Goal: Information Seeking & Learning: Learn about a topic

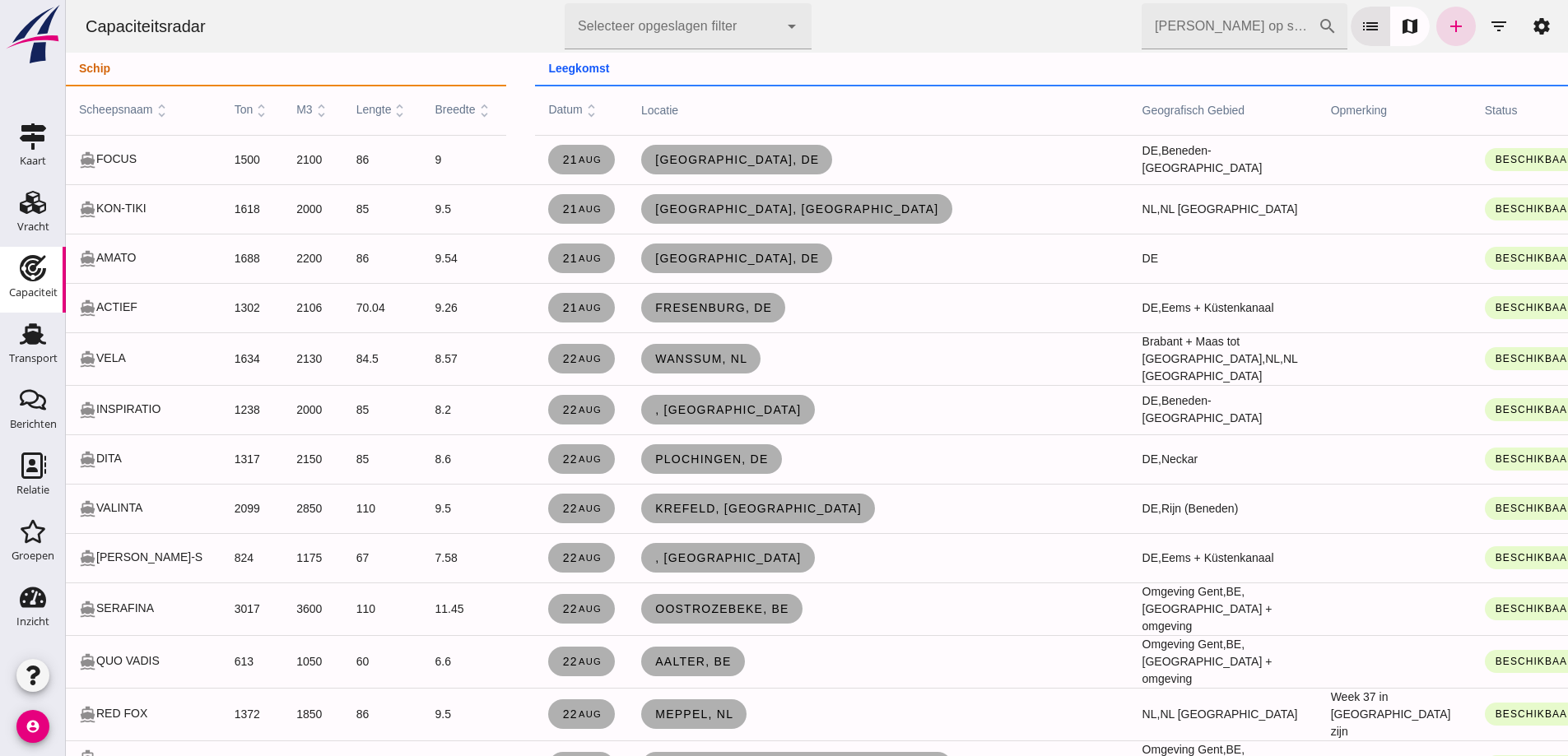
scroll to position [2221, 0]
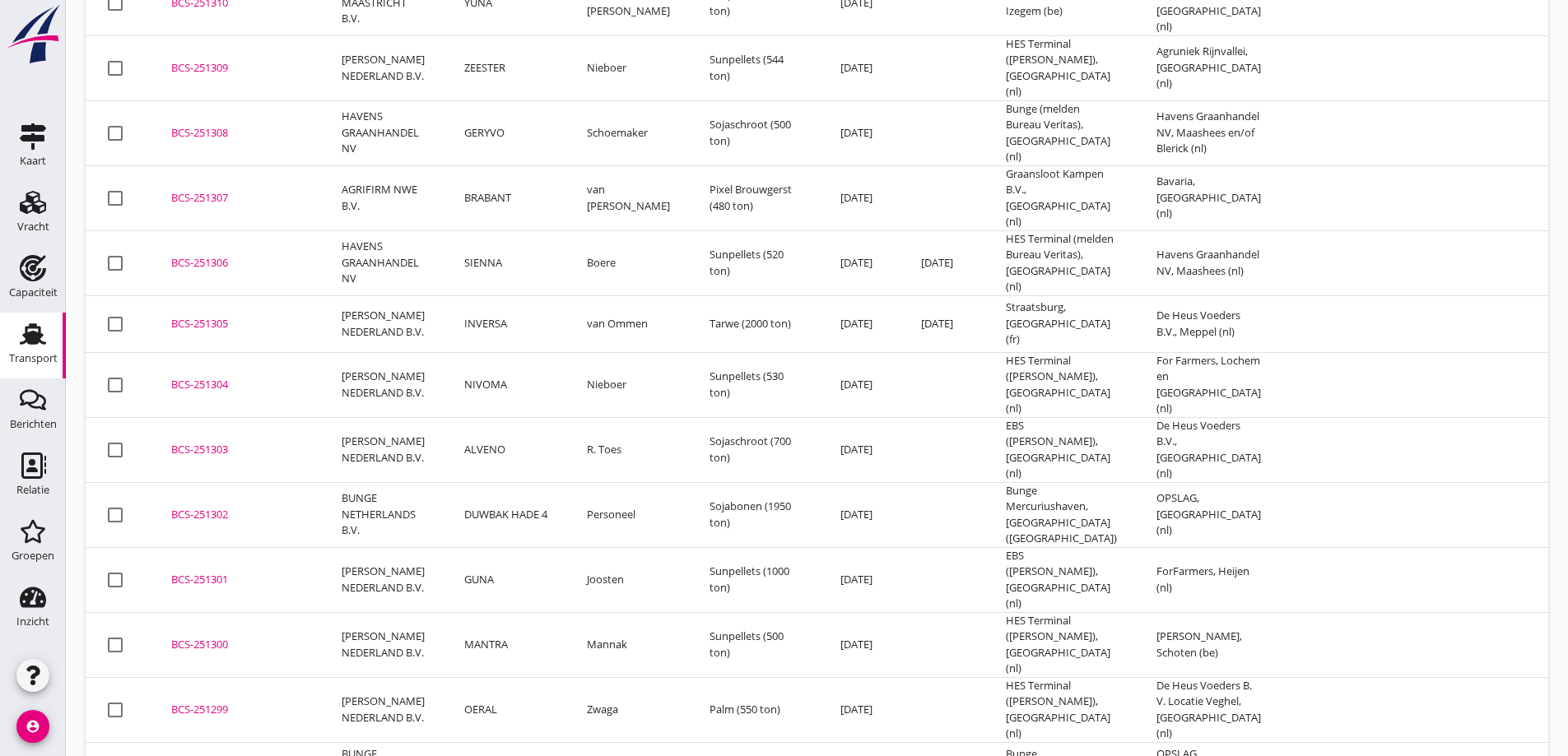
scroll to position [576, 0]
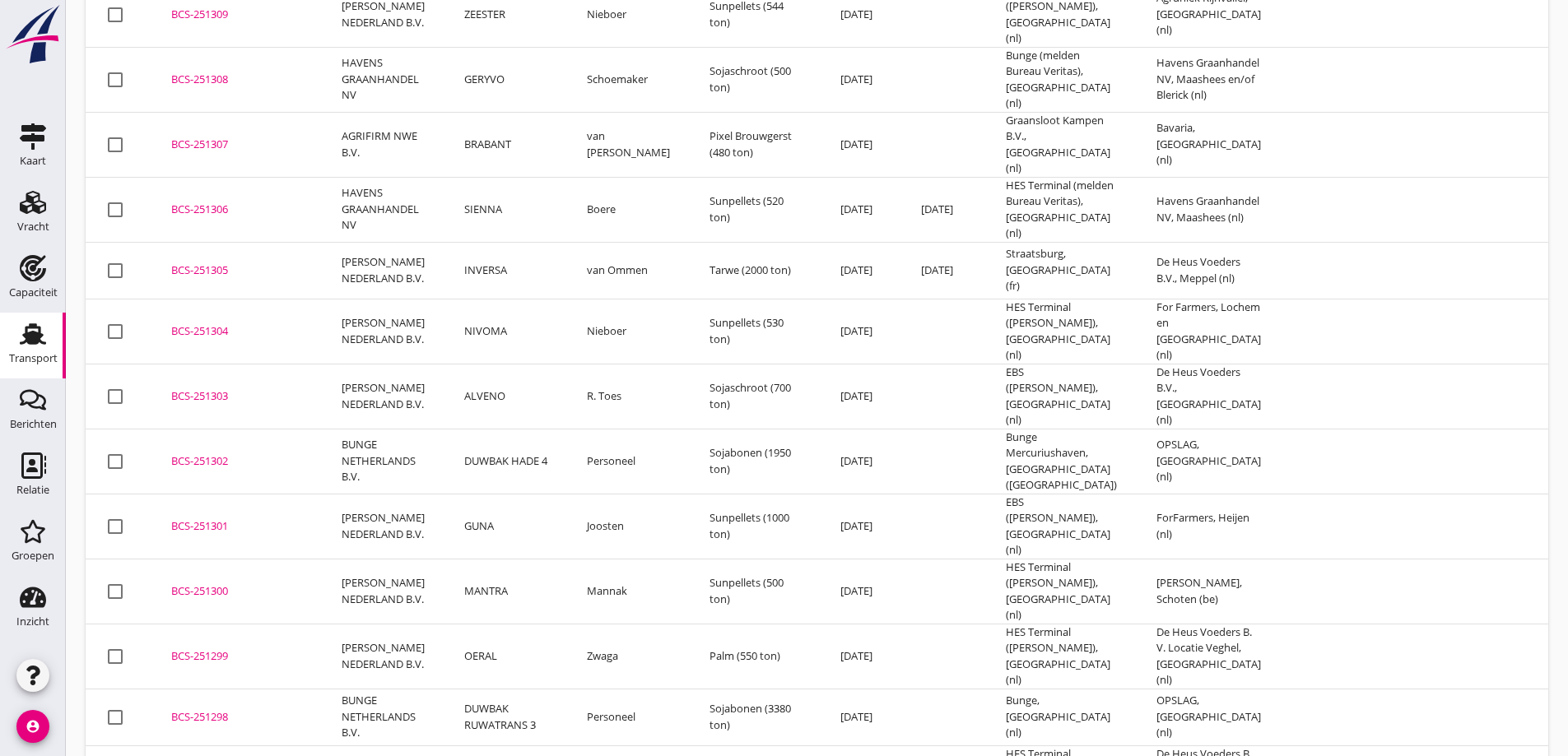
click at [508, 559] on td "MANTRA" at bounding box center [506, 591] width 123 height 65
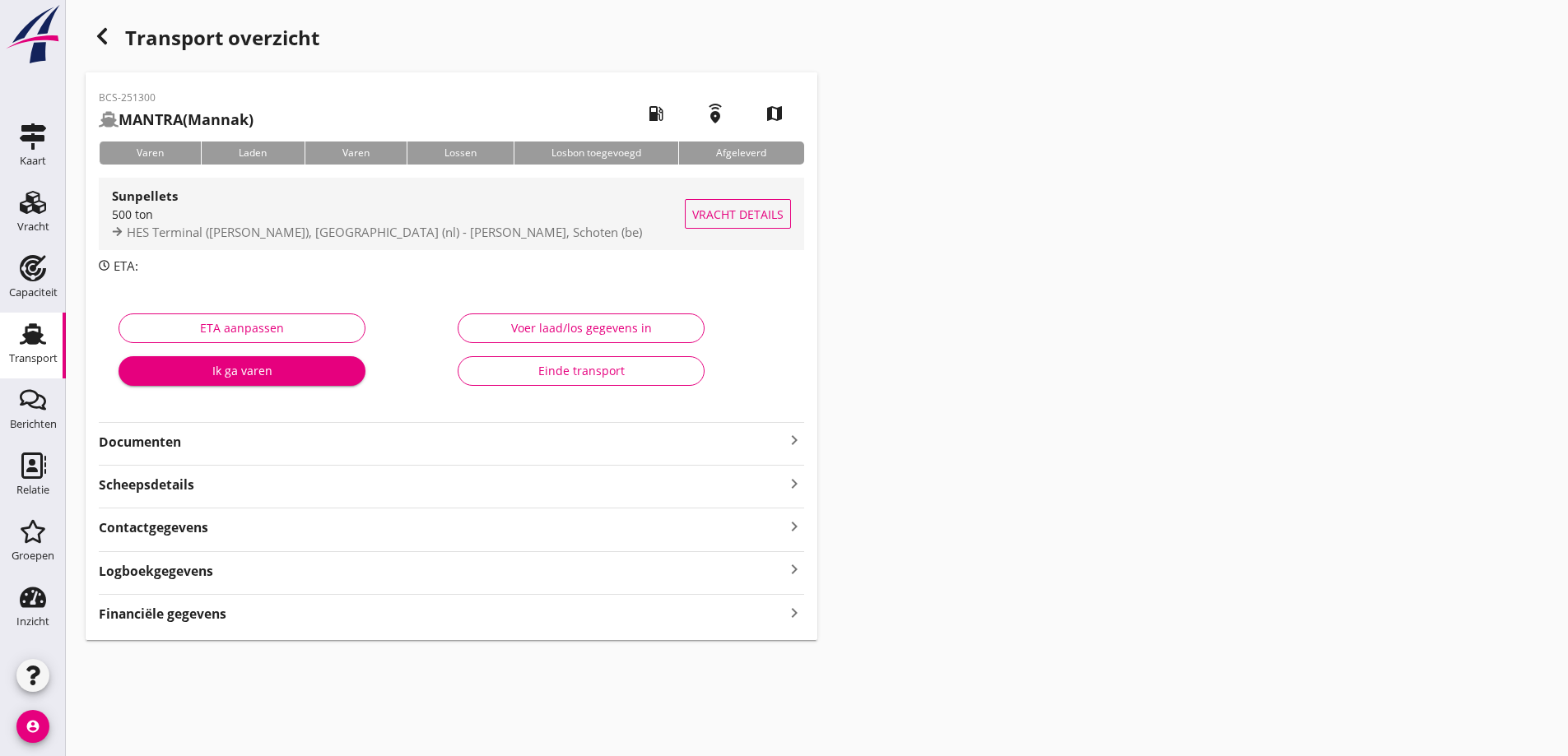
click at [731, 211] on span "Vracht details" at bounding box center [738, 214] width 91 height 17
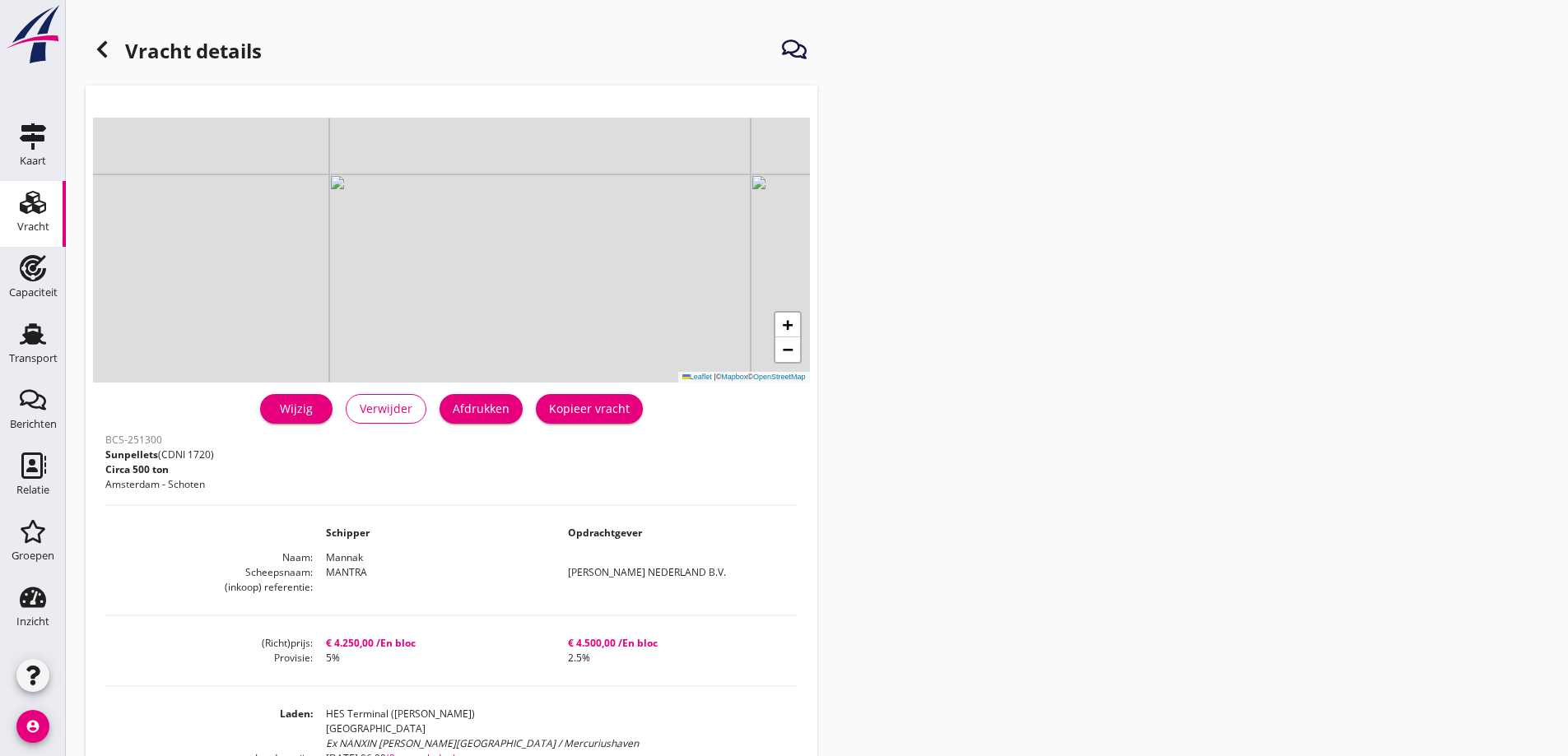
click at [1031, 143] on div "Vracht details + − Leaflet | © Mapbox © OpenStreetMap warning Het transport hee…" at bounding box center [817, 577] width 1502 height 1154
click at [871, 186] on div "Vracht details + − Leaflet | © Mapbox © OpenStreetMap warning Het transport hee…" at bounding box center [817, 577] width 1502 height 1154
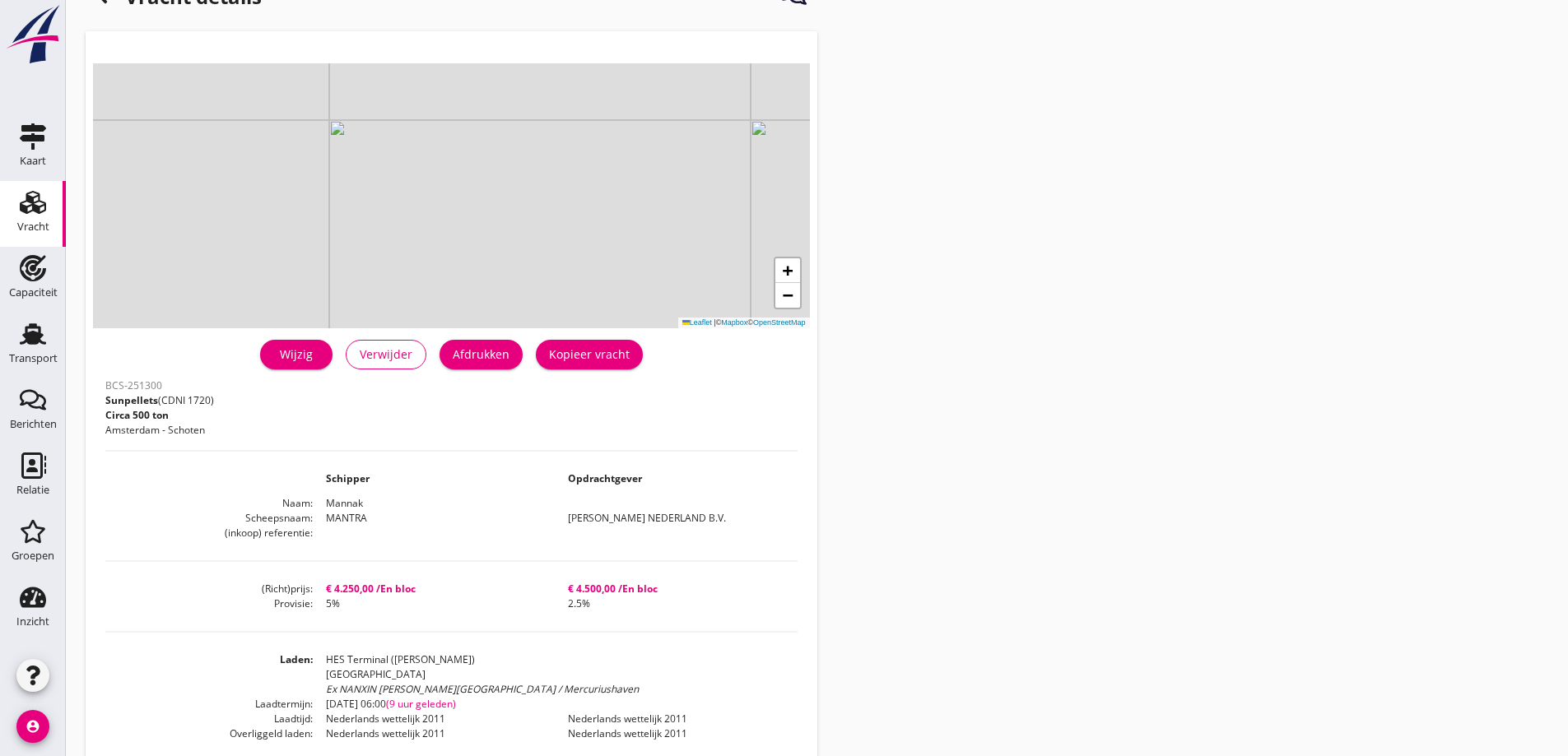
scroll to position [82, 0]
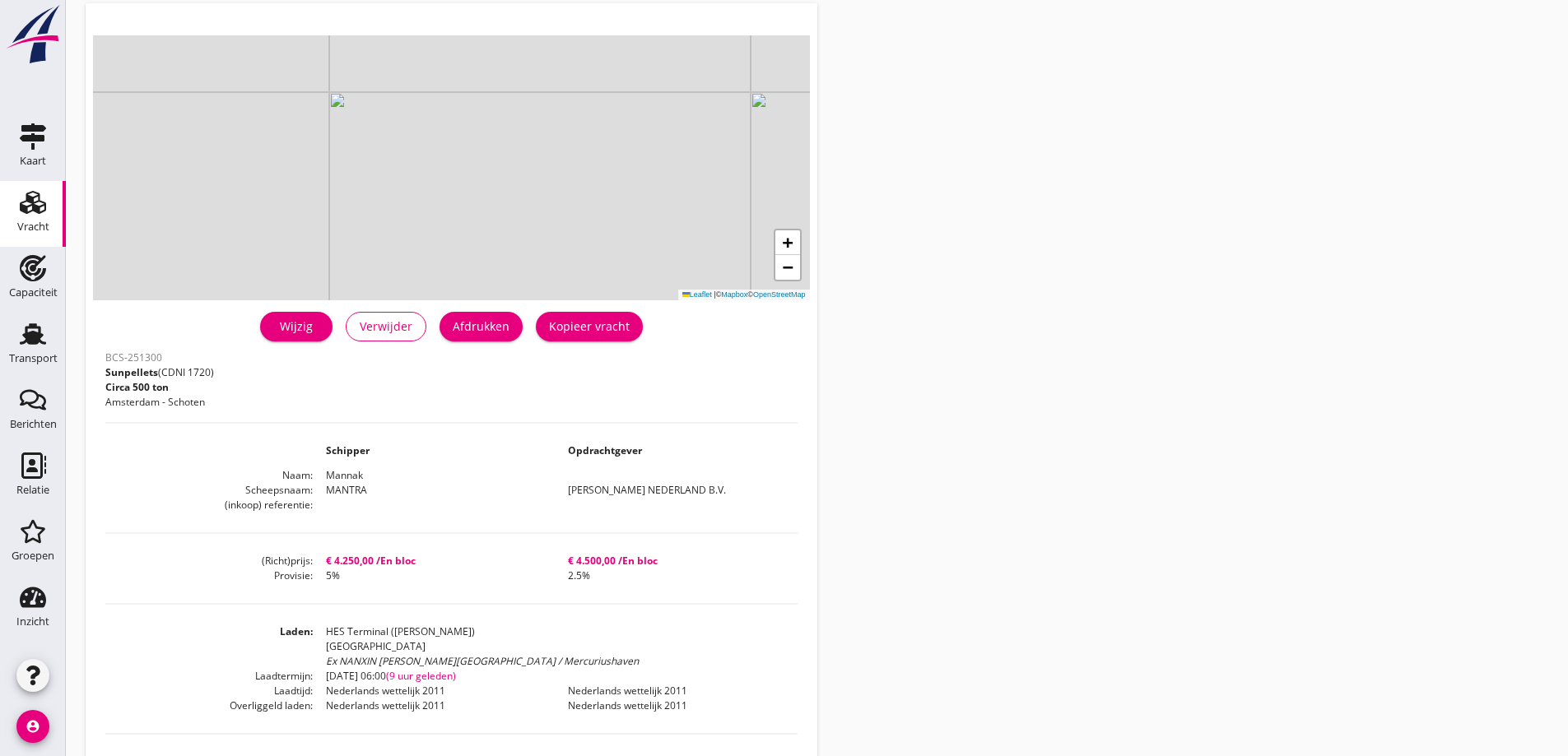
drag, startPoint x: 1294, startPoint y: 163, endPoint x: 1278, endPoint y: 111, distance: 54.4
click at [1294, 157] on div "Vracht details + − Leaflet | © Mapbox © OpenStreetMap warning Het transport hee…" at bounding box center [817, 494] width 1502 height 1154
click at [1164, 84] on div "Vracht details + − Leaflet | © Mapbox © OpenStreetMap warning Het transport hee…" at bounding box center [817, 494] width 1502 height 1154
drag, startPoint x: 1028, startPoint y: 126, endPoint x: 919, endPoint y: 64, distance: 125.4
click at [1028, 126] on div "Vracht details + − Leaflet | © Mapbox © OpenStreetMap warning Het transport hee…" at bounding box center [817, 494] width 1502 height 1154
